Goal: Use online tool/utility: Utilize a website feature to perform a specific function

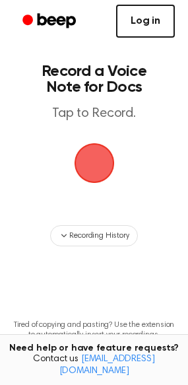
click at [132, 25] on link "Log in" at bounding box center [145, 21] width 59 height 33
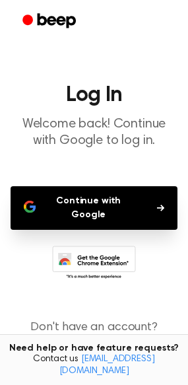
click at [99, 206] on button "Continue with Google" at bounding box center [94, 208] width 167 height 44
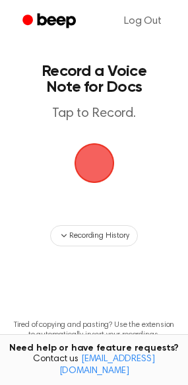
click at [97, 171] on span "button" at bounding box center [93, 163] width 45 height 45
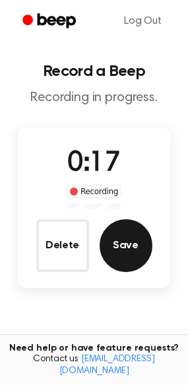
click at [129, 256] on button "Save" at bounding box center [126, 245] width 53 height 53
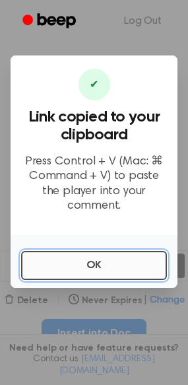
click at [110, 260] on button "OK" at bounding box center [94, 265] width 146 height 29
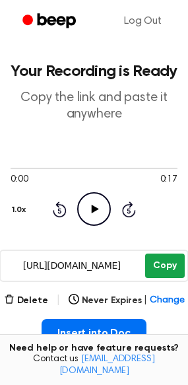
click at [161, 266] on button "Copy" at bounding box center [164, 266] width 39 height 24
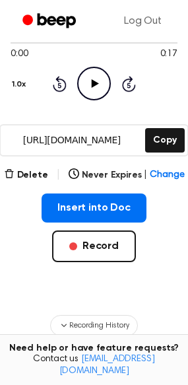
scroll to position [156, 0]
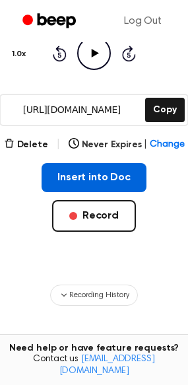
click at [92, 178] on button "Insert into Doc" at bounding box center [94, 177] width 105 height 29
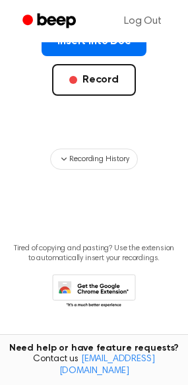
scroll to position [297, 0]
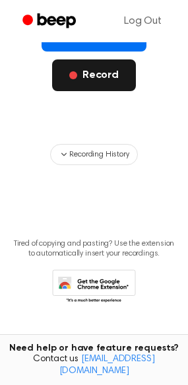
click at [90, 73] on button "Record" at bounding box center [94, 75] width 84 height 32
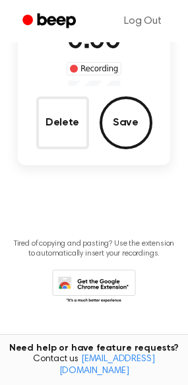
scroll to position [123, 0]
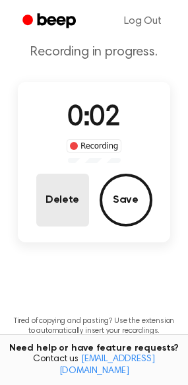
click at [58, 198] on button "Delete" at bounding box center [62, 200] width 53 height 53
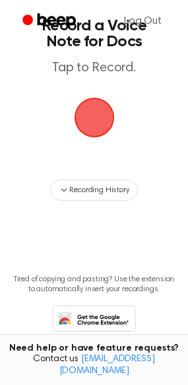
scroll to position [4, 0]
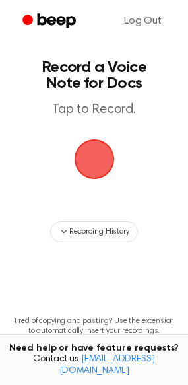
click at [97, 170] on span "button" at bounding box center [94, 160] width 56 height 56
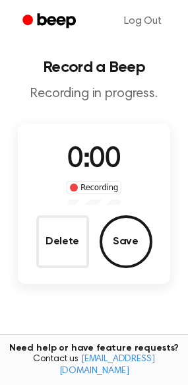
scroll to position [46, 0]
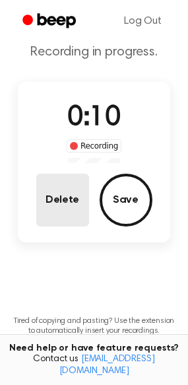
click at [63, 206] on button "Delete" at bounding box center [62, 200] width 53 height 53
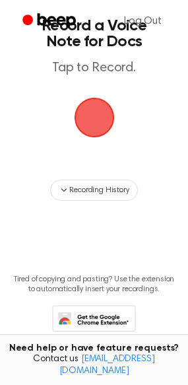
scroll to position [4, 0]
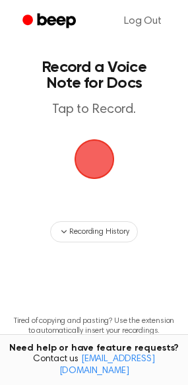
click at [101, 163] on span "button" at bounding box center [94, 159] width 37 height 37
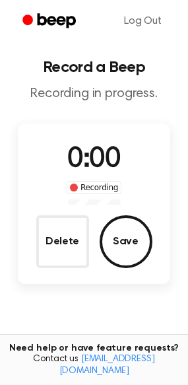
scroll to position [46, 0]
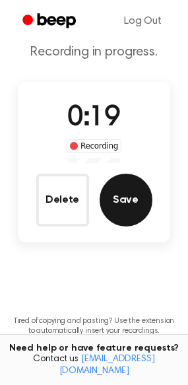
click at [123, 198] on button "Save" at bounding box center [126, 200] width 53 height 53
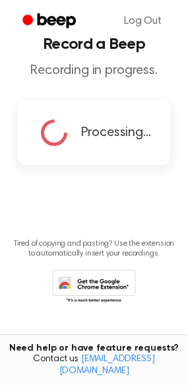
scroll to position [0, 0]
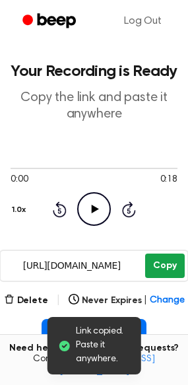
click at [166, 272] on button "Copy" at bounding box center [164, 266] width 39 height 24
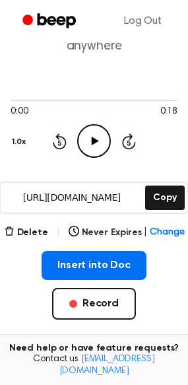
scroll to position [99, 0]
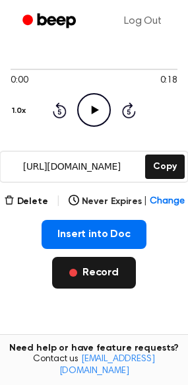
click at [109, 270] on button "Record" at bounding box center [94, 273] width 84 height 32
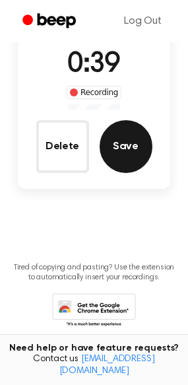
click at [125, 147] on button "Save" at bounding box center [126, 146] width 53 height 53
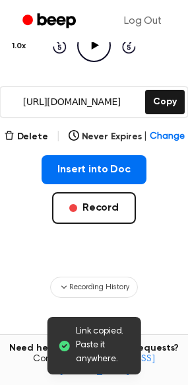
scroll to position [65, 0]
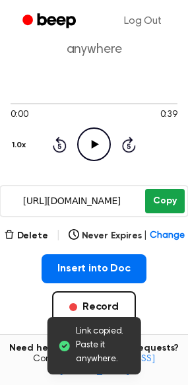
click at [157, 208] on button "Copy" at bounding box center [164, 201] width 39 height 24
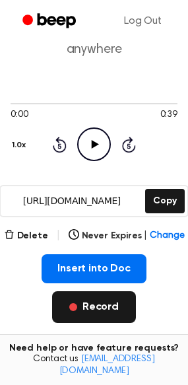
click at [98, 315] on button "Record" at bounding box center [94, 308] width 84 height 32
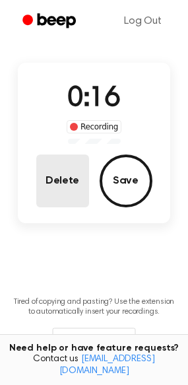
click at [82, 186] on button "Delete" at bounding box center [62, 181] width 53 height 53
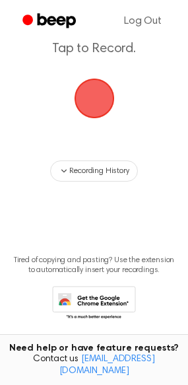
scroll to position [23, 0]
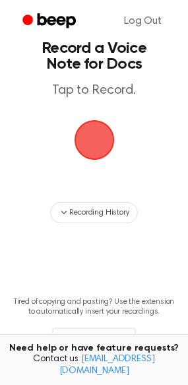
click at [91, 141] on span "button" at bounding box center [94, 140] width 43 height 43
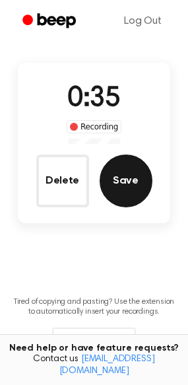
click at [131, 182] on button "Save" at bounding box center [126, 181] width 53 height 53
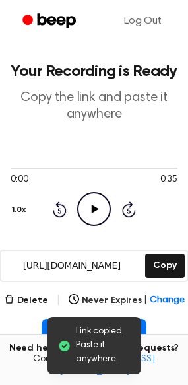
click at [184, 259] on div "https://beep.audio/YTyN73G Copy" at bounding box center [93, 266] width 189 height 32
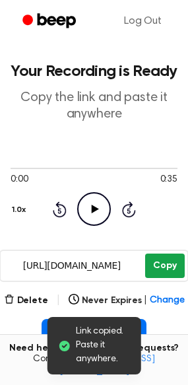
click at [175, 260] on button "Copy" at bounding box center [164, 266] width 39 height 24
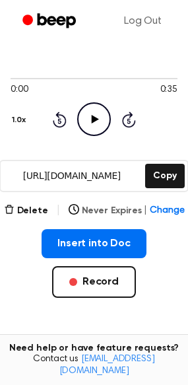
scroll to position [121, 0]
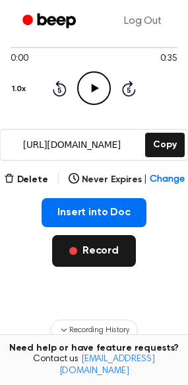
click at [98, 245] on button "Record" at bounding box center [94, 251] width 84 height 32
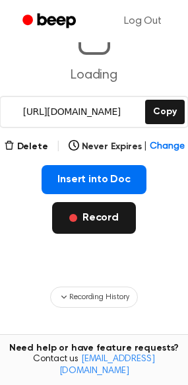
scroll to position [0, 0]
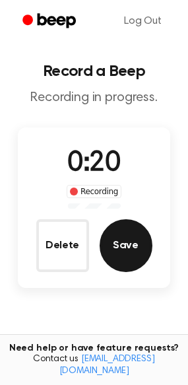
click at [129, 253] on button "Save" at bounding box center [126, 245] width 53 height 53
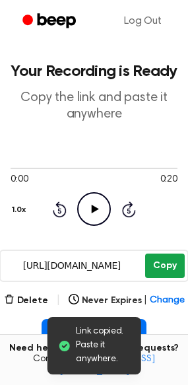
click at [153, 264] on button "Copy" at bounding box center [164, 266] width 39 height 24
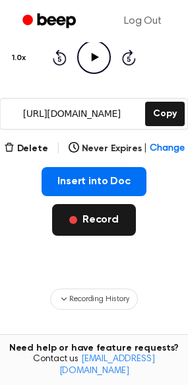
click at [95, 226] on button "Record" at bounding box center [94, 220] width 84 height 32
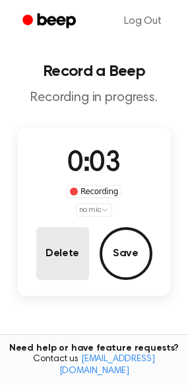
click at [61, 247] on button "Delete" at bounding box center [62, 253] width 53 height 53
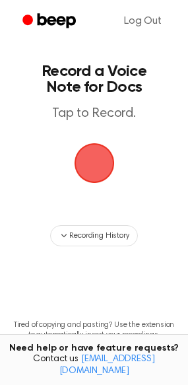
click at [95, 163] on span "button" at bounding box center [94, 163] width 43 height 43
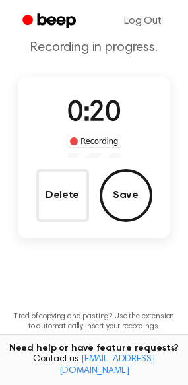
scroll to position [52, 0]
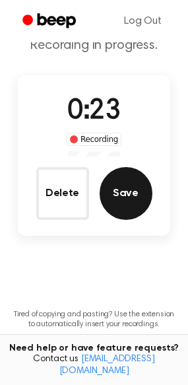
click at [134, 201] on button "Save" at bounding box center [126, 193] width 53 height 53
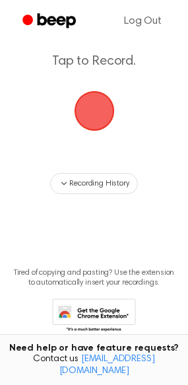
scroll to position [0, 0]
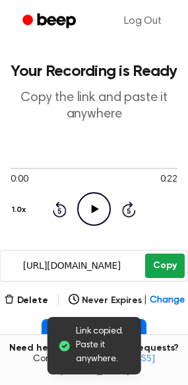
click at [167, 266] on button "Copy" at bounding box center [164, 266] width 39 height 24
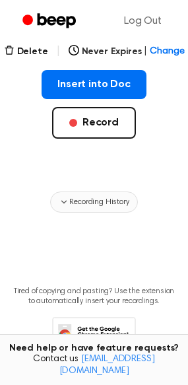
scroll to position [275, 0]
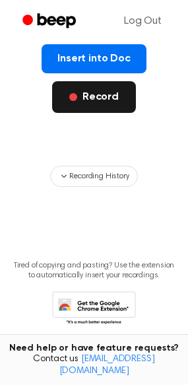
click at [78, 102] on button "Record" at bounding box center [94, 97] width 84 height 32
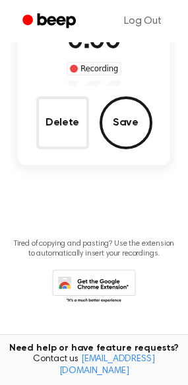
scroll to position [101, 0]
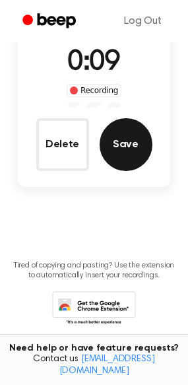
click at [126, 136] on button "Save" at bounding box center [126, 144] width 53 height 53
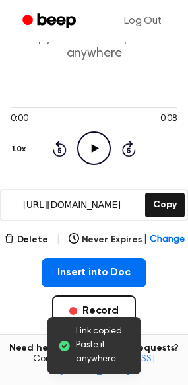
scroll to position [0, 0]
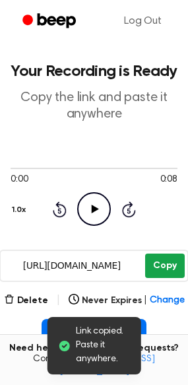
click at [151, 266] on button "Copy" at bounding box center [164, 266] width 39 height 24
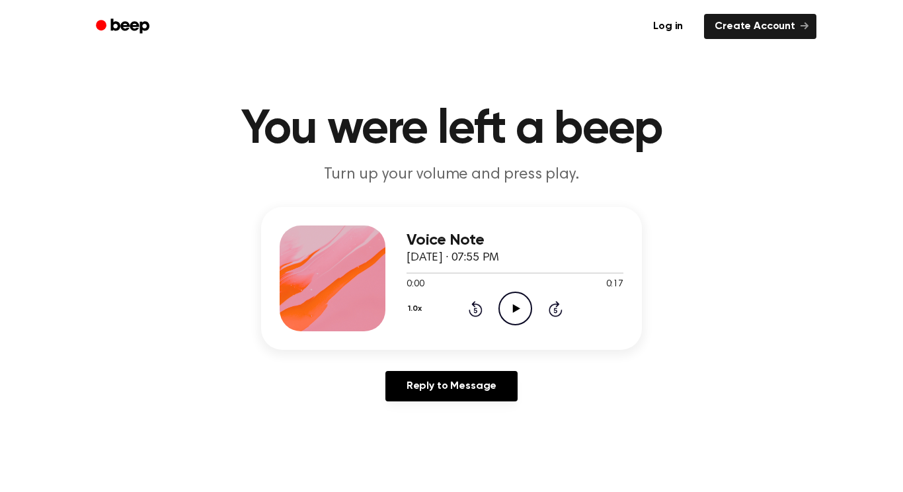
click at [514, 306] on icon at bounding box center [515, 308] width 7 height 9
